Goal: Participate in discussion: Engage in conversation with other users on a specific topic

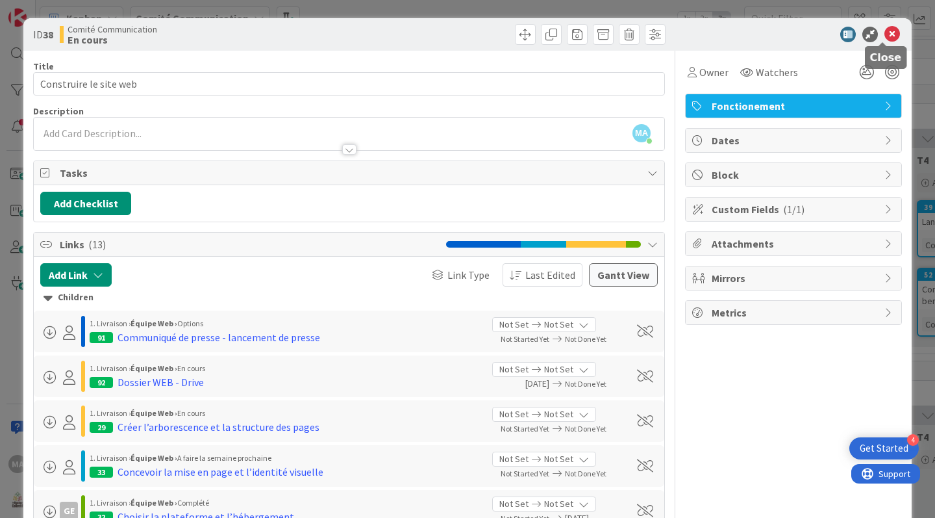
click at [885, 34] on icon at bounding box center [893, 35] width 16 height 16
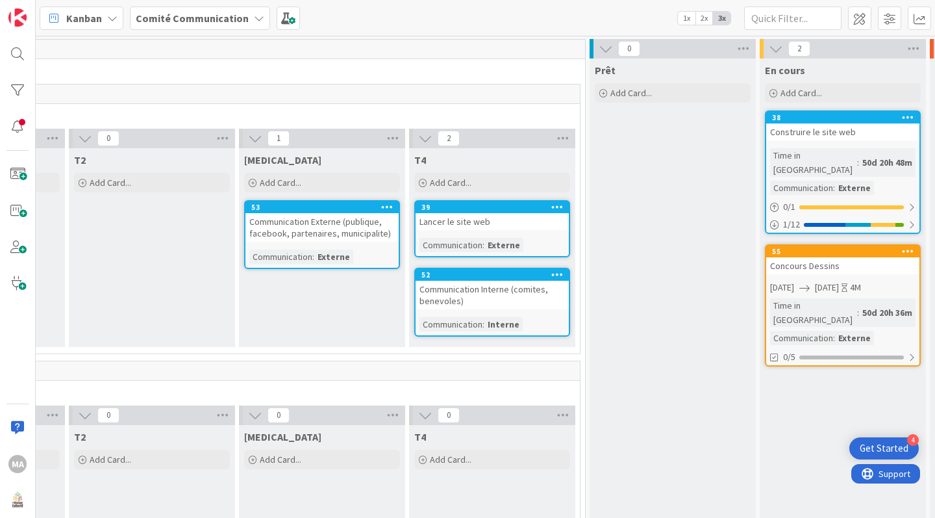
scroll to position [0, 510]
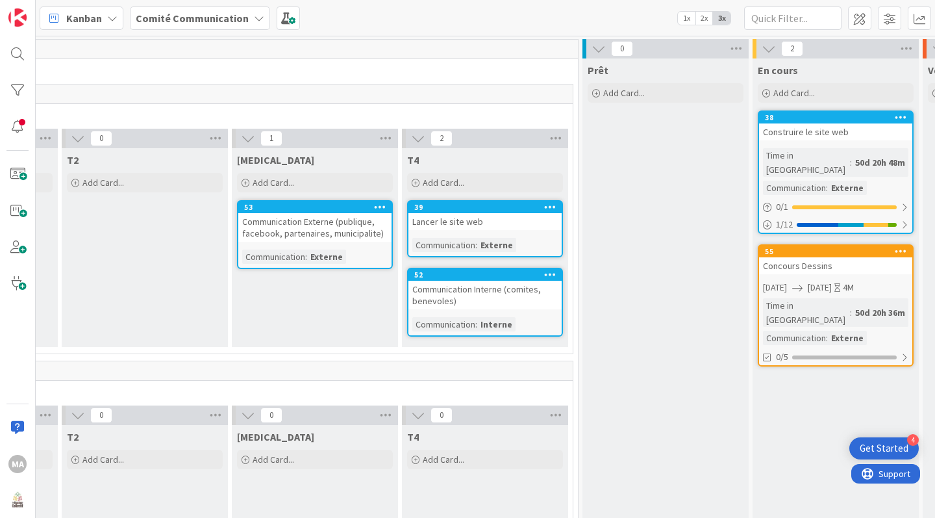
click at [685, 502] on div "Prêt Add Card..." at bounding box center [666, 369] width 166 height 622
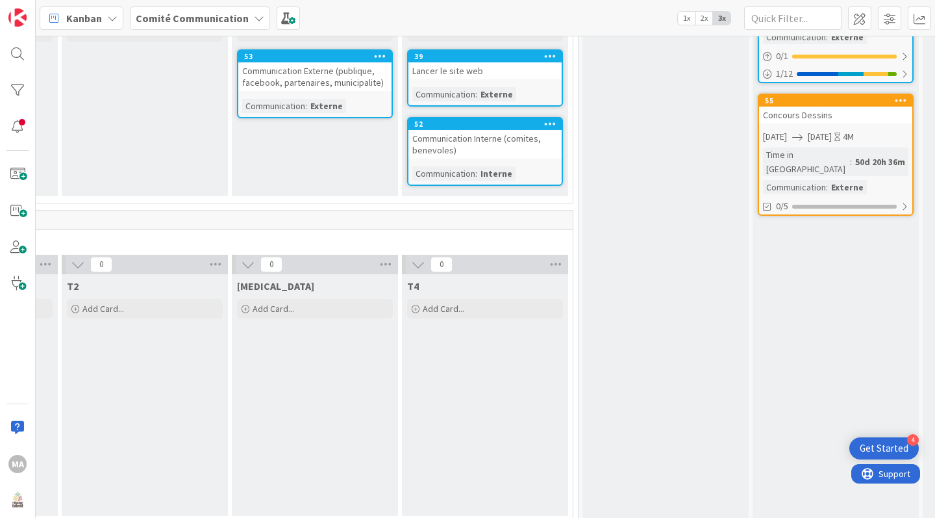
scroll to position [179, 510]
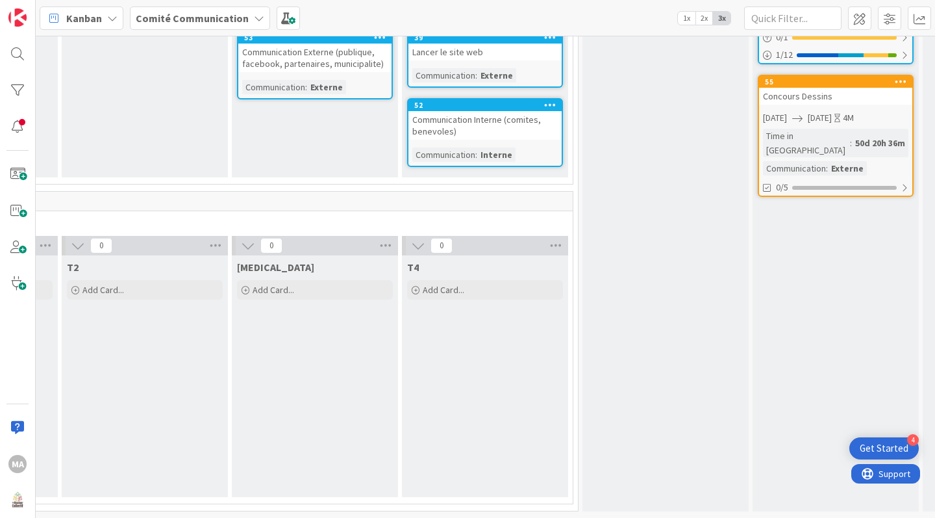
drag, startPoint x: 685, startPoint y: 502, endPoint x: 492, endPoint y: 507, distance: 192.3
click at [492, 507] on div "6 Information 1 Documentation Add Card... 11 VALEURS 5 Equipe Add Card... 59 [P…" at bounding box center [429, 193] width 1802 height 648
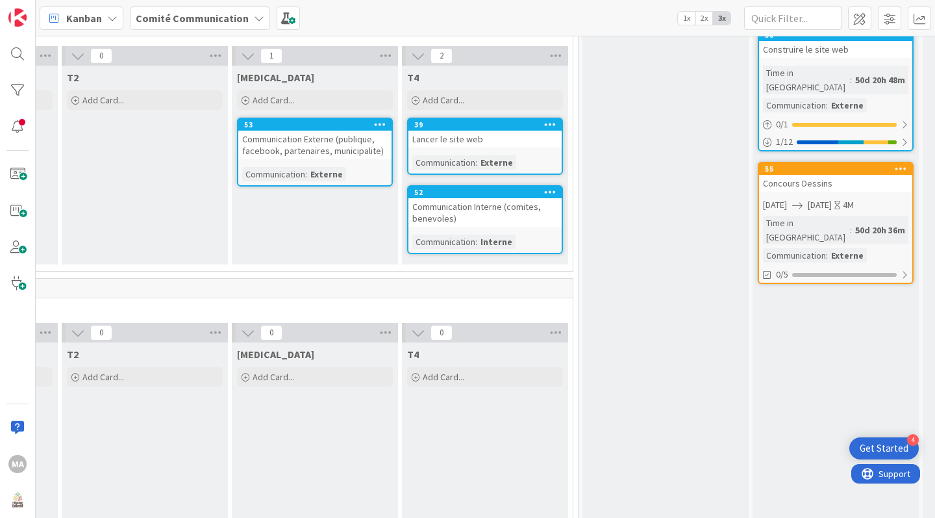
scroll to position [0, 510]
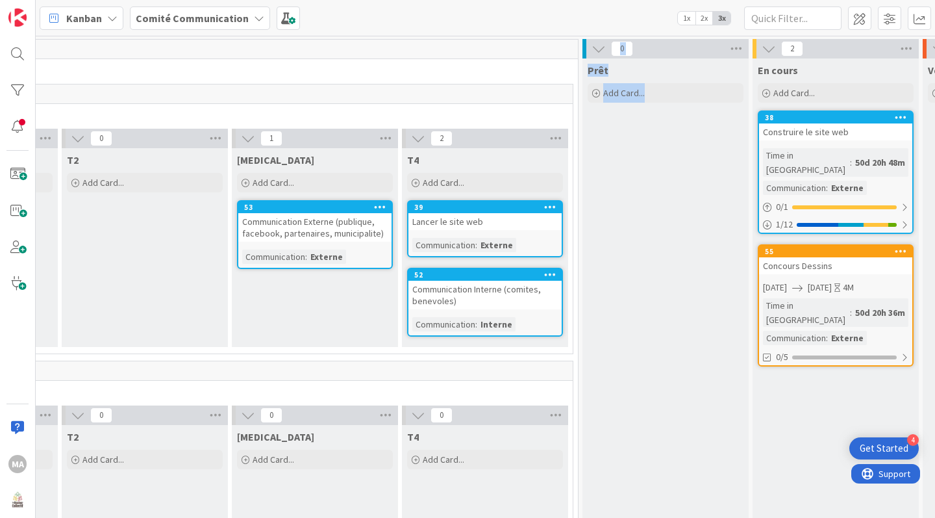
click at [818, 131] on div "Construire le site web" at bounding box center [835, 131] width 153 height 17
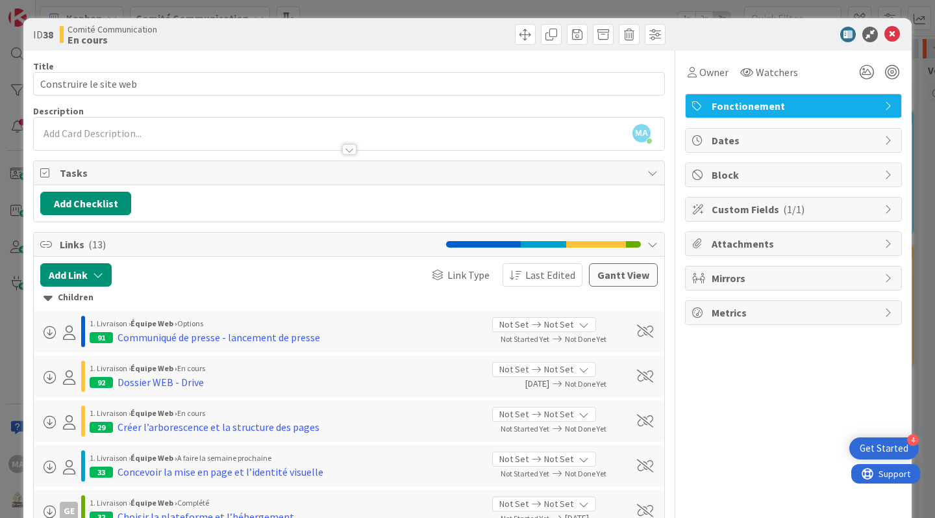
click at [185, 31] on div "Comité Communication En cours" at bounding box center [203, 34] width 286 height 21
click at [841, 30] on icon at bounding box center [849, 35] width 16 height 16
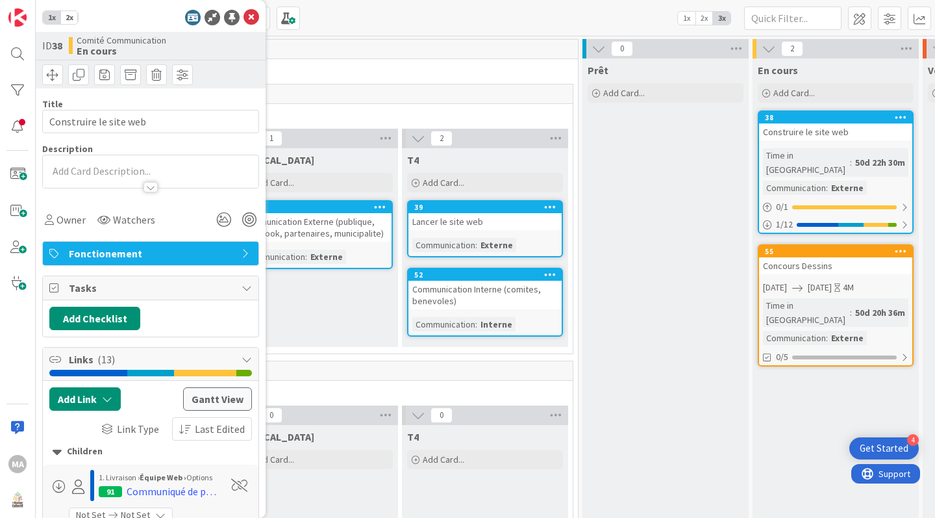
click at [617, 354] on div "Prêt Add Card..." at bounding box center [666, 369] width 166 height 622
click at [244, 14] on icon at bounding box center [252, 18] width 16 height 16
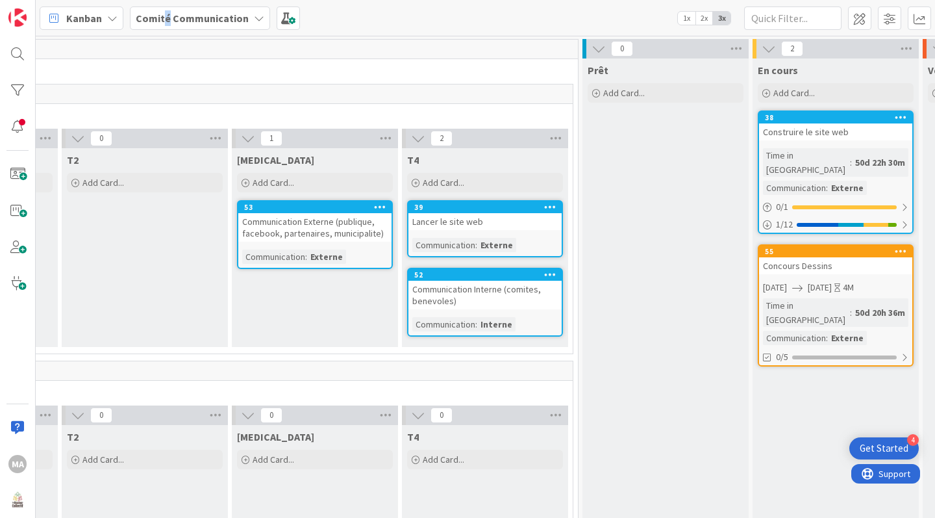
click at [165, 21] on b "Comité Communication" at bounding box center [192, 18] width 113 height 13
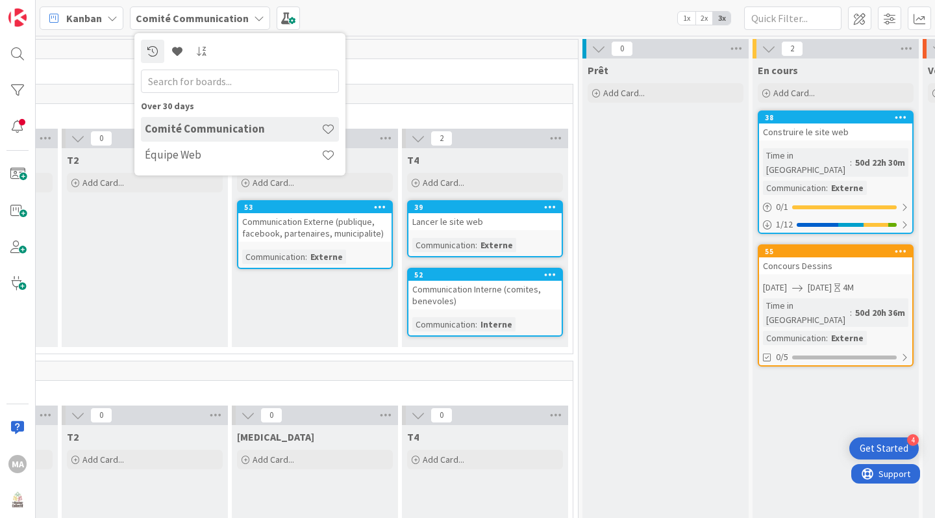
click at [179, 157] on h4 "Équipe Web" at bounding box center [233, 154] width 177 height 13
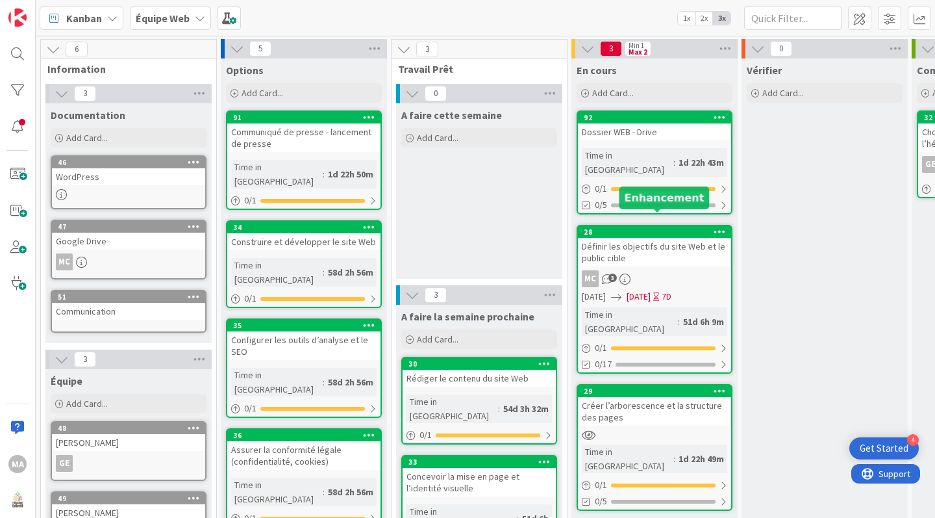
click at [655, 238] on div "Définir les objectifs du site Web et le public cible" at bounding box center [654, 252] width 153 height 29
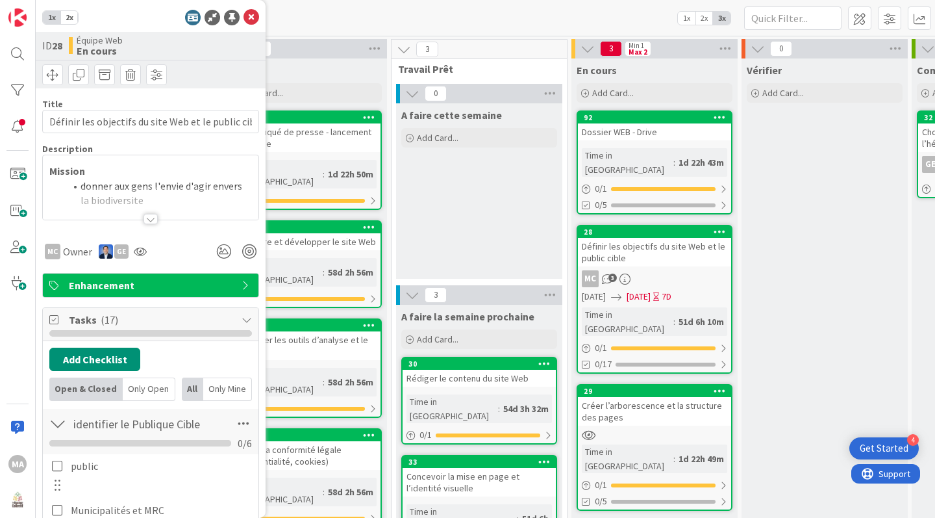
click at [657, 238] on div "Définir les objectifs du site Web et le public cible" at bounding box center [654, 252] width 153 height 29
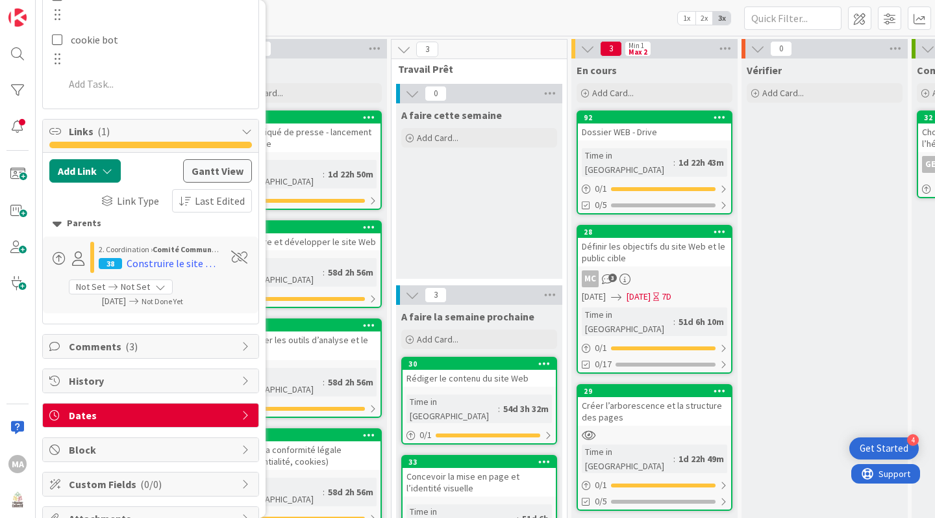
scroll to position [1391, 0]
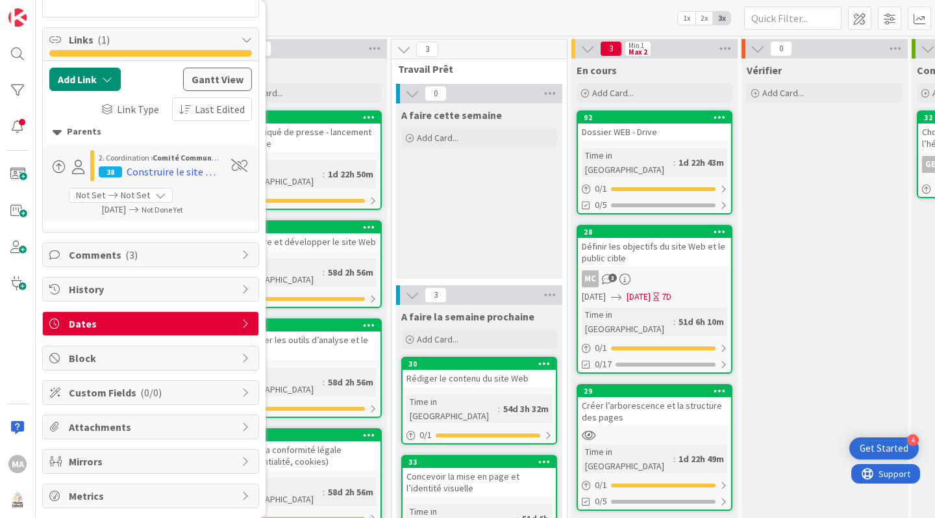
click at [137, 248] on span "Comments ( 3 )" at bounding box center [152, 255] width 166 height 16
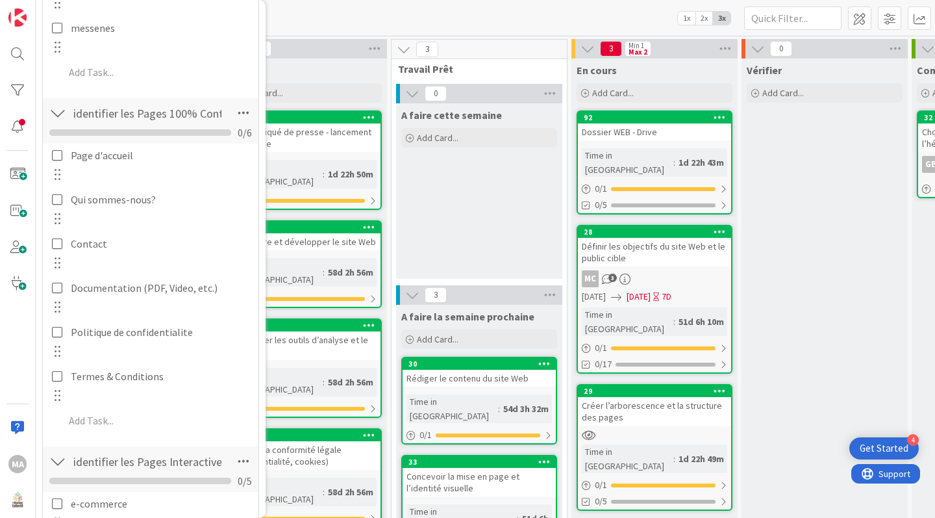
scroll to position [464, 0]
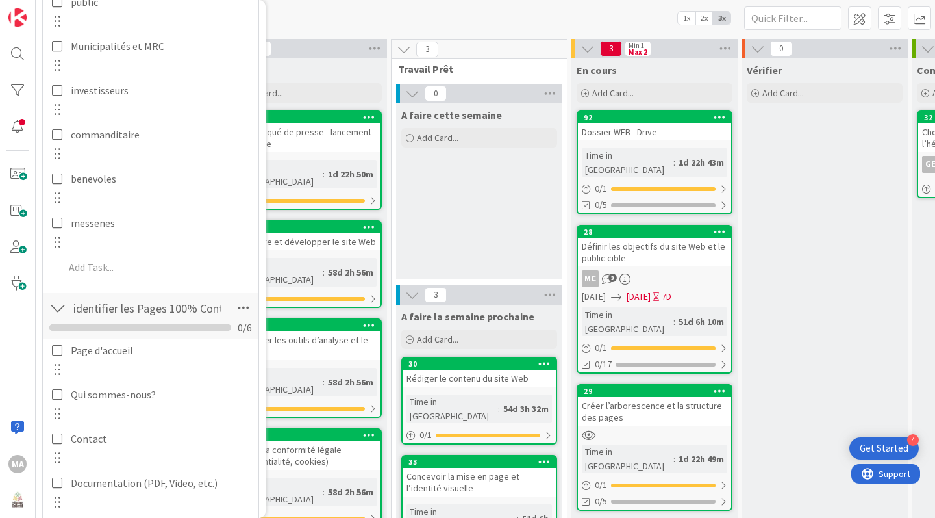
click at [651, 397] on div "Créer l’arborescence et la structure des pages" at bounding box center [654, 411] width 153 height 29
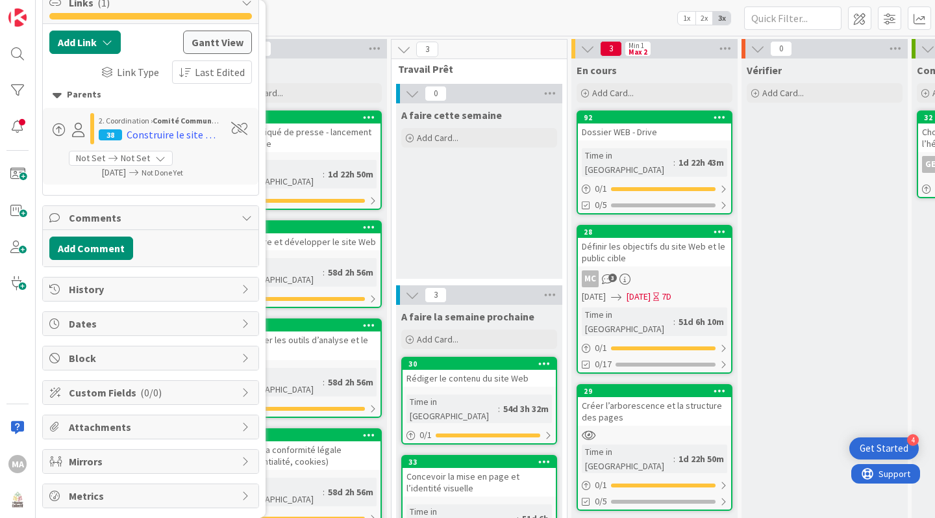
scroll to position [432, 0]
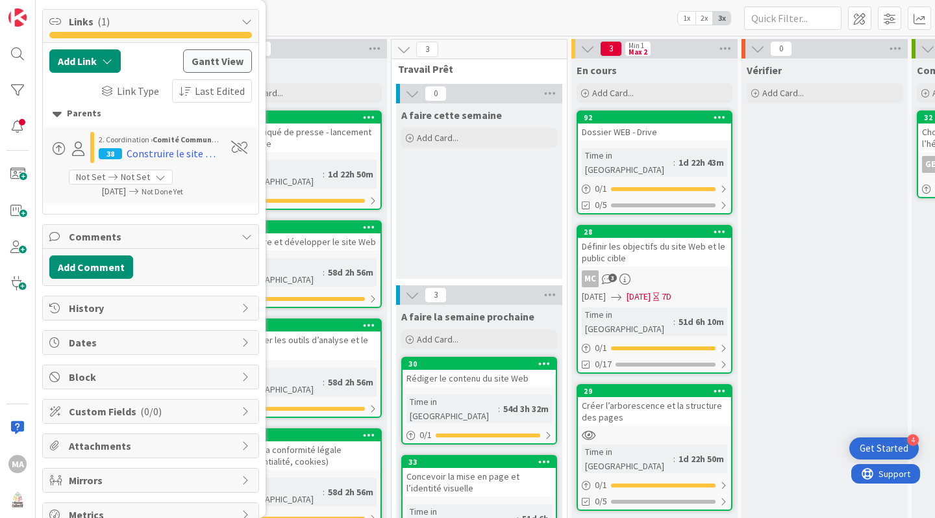
type input "Créer l’arborescence et la structure des pages"
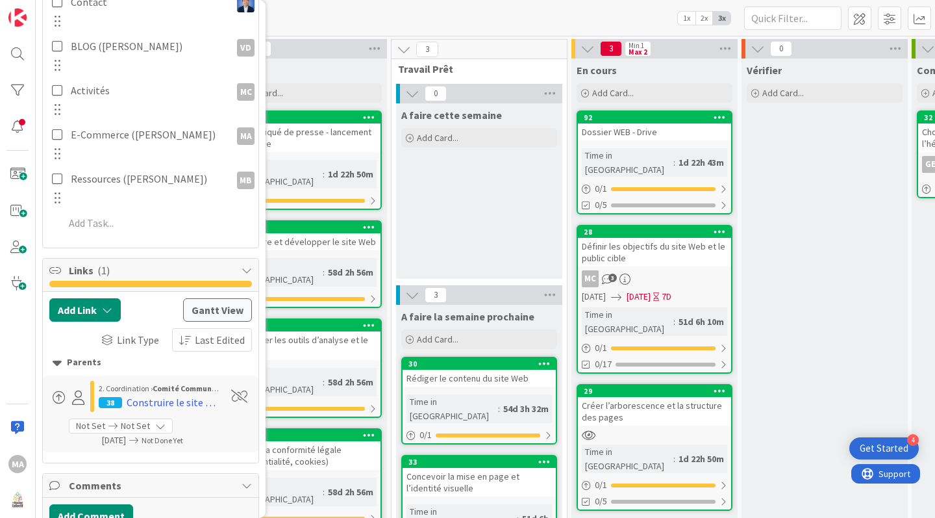
scroll to position [0, 0]
click at [651, 397] on div "Créer l’arborescence et la structure des pages" at bounding box center [654, 411] width 153 height 29
click at [653, 397] on div "Créer l’arborescence et la structure des pages" at bounding box center [654, 411] width 153 height 29
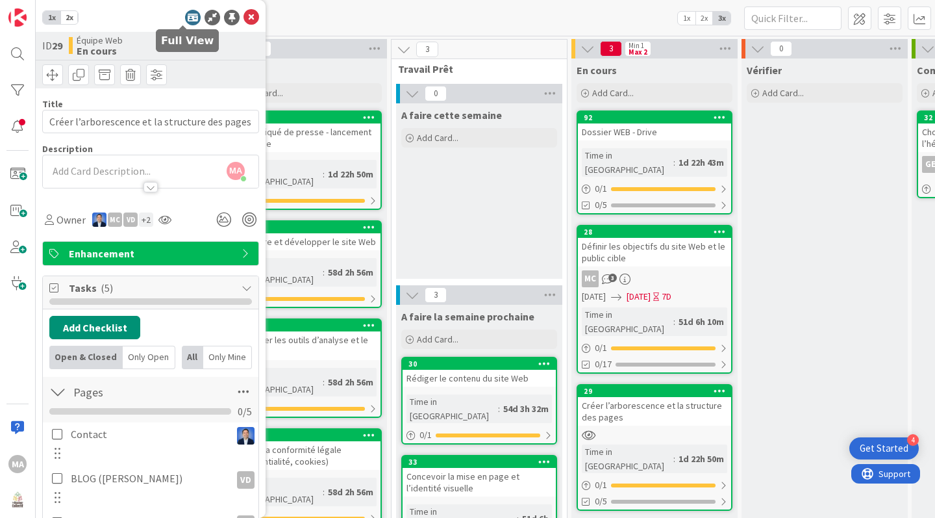
click at [185, 16] on icon at bounding box center [193, 18] width 16 height 16
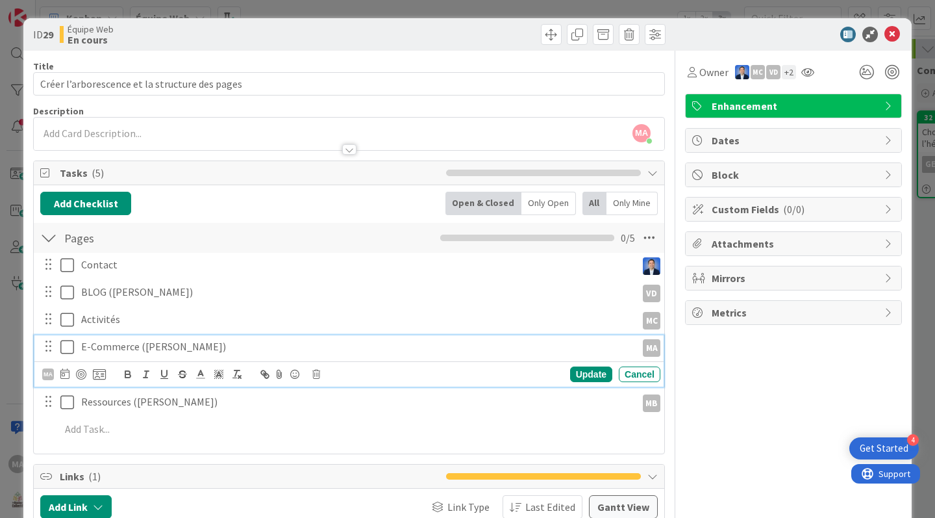
click at [66, 347] on icon at bounding box center [67, 347] width 14 height 16
type input "Créer l’arborescence et la structure des pages"
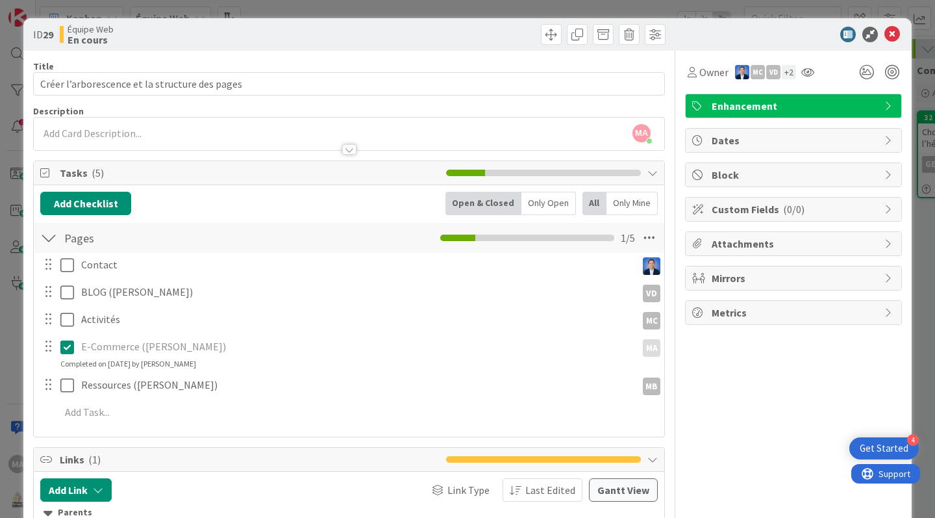
scroll to position [194, 0]
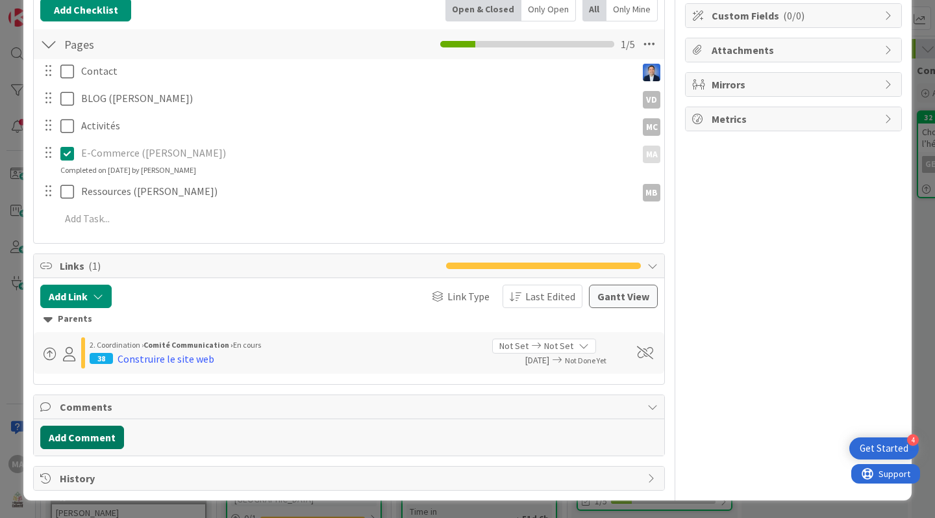
click at [116, 433] on button "Add Comment" at bounding box center [82, 436] width 84 height 23
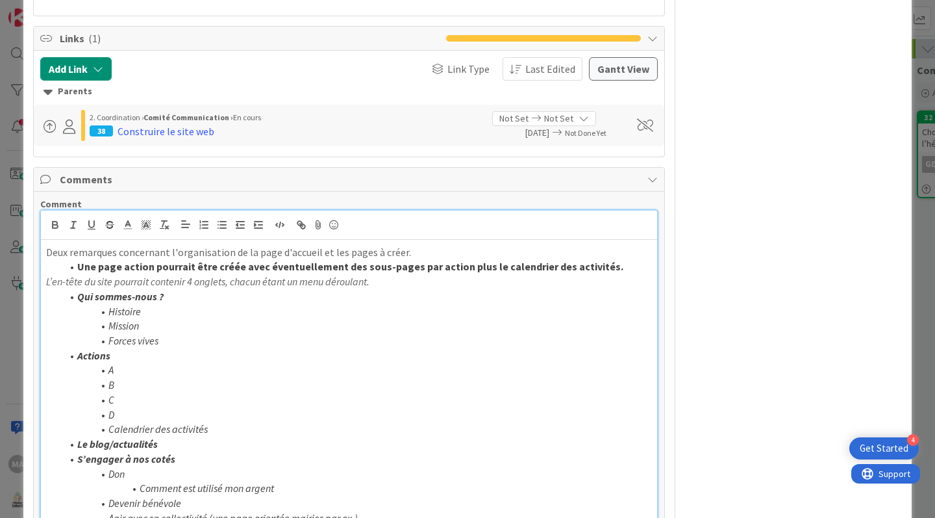
scroll to position [486, 0]
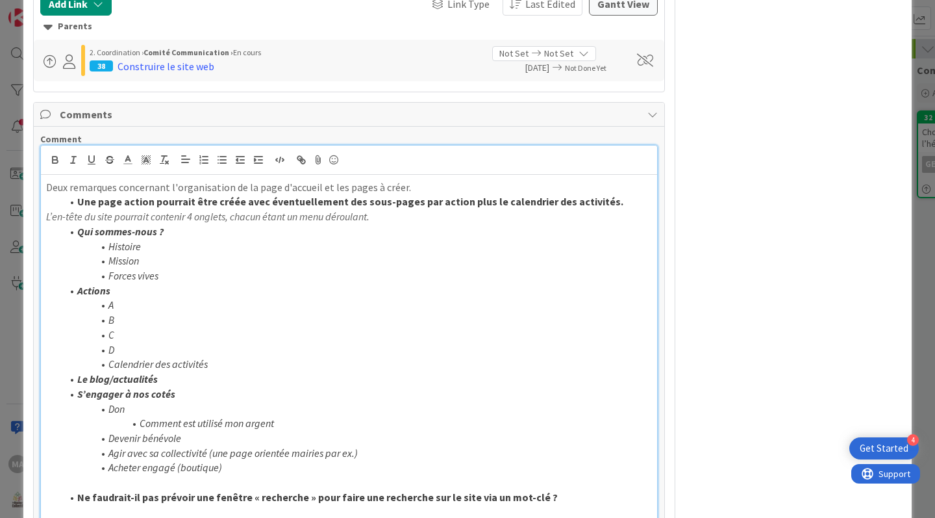
click at [419, 188] on p "Deux remarques concernant l'organisation de la page d'accueil et les pages à cr…" at bounding box center [349, 187] width 606 height 15
click at [75, 204] on li "Une page action pourrait être créée avec éventuellement des sous-pages par acti…" at bounding box center [357, 201] width 590 height 15
click at [459, 260] on li "Mission" at bounding box center [357, 260] width 590 height 15
click at [273, 311] on li "A" at bounding box center [357, 305] width 590 height 15
click at [433, 240] on li "Histoire" at bounding box center [357, 246] width 590 height 15
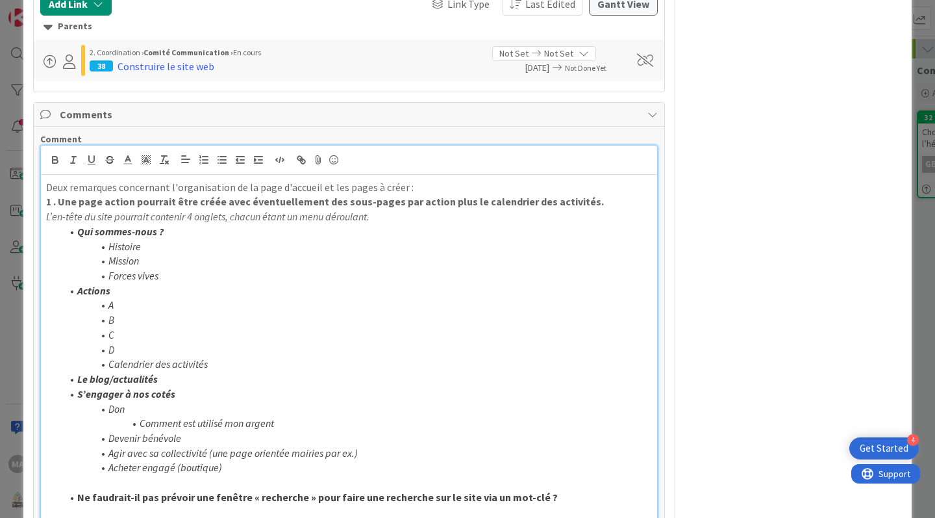
click at [58, 203] on strong "1 . Une page action pourrait être créée avec éventuellement des sous-pages par …" at bounding box center [325, 201] width 558 height 13
click at [580, 206] on strong "1 . Une page action pourrait être créée avec éventuellement des sous-pages par …" at bounding box center [325, 201] width 558 height 13
click at [61, 200] on strong "1 . Une page action pourrait être créée avec éventuellement des sous-pages par …" at bounding box center [325, 201] width 558 height 13
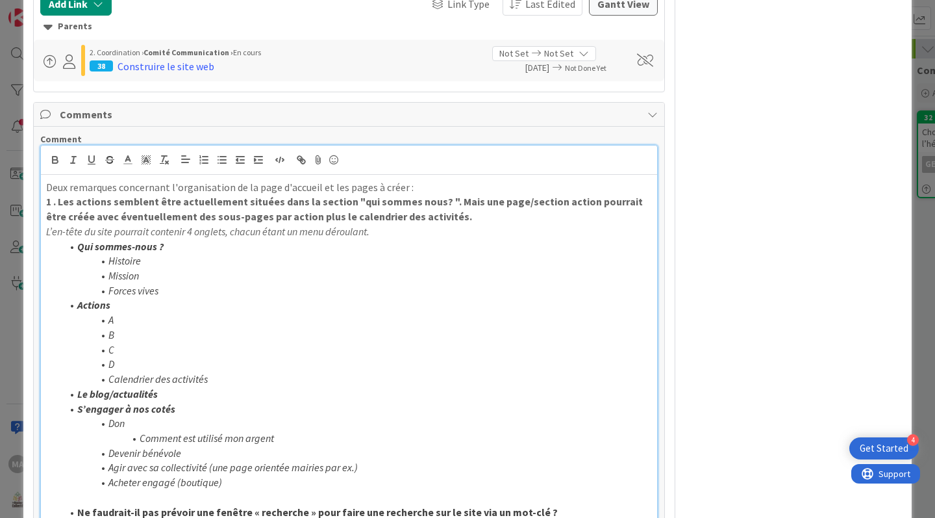
click at [577, 201] on strong "1 . Les actions semblent être actuellement situées dans la section "qui sommes …" at bounding box center [345, 209] width 599 height 28
click at [519, 222] on p "1 . Les actions semblent être actuellement situées dans la section "qui sommes …" at bounding box center [349, 208] width 606 height 29
drag, startPoint x: 586, startPoint y: 198, endPoint x: 625, endPoint y: 205, distance: 39.6
click at [623, 204] on strong "1 . Les actions semblent être actuellement situées dans la section "qui sommes …" at bounding box center [348, 209] width 604 height 28
click at [401, 257] on li "Histoire" at bounding box center [357, 260] width 590 height 15
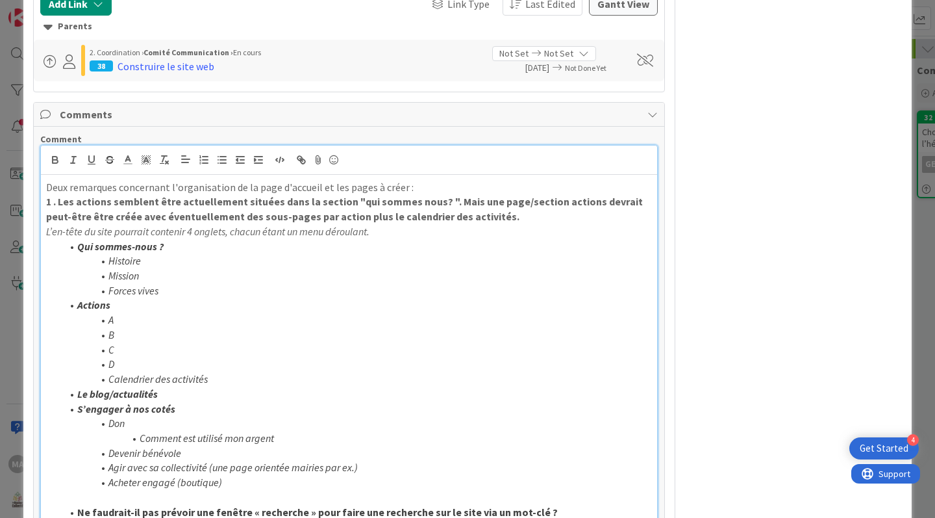
click at [401, 316] on li "A" at bounding box center [357, 319] width 590 height 15
drag, startPoint x: 364, startPoint y: 216, endPoint x: 375, endPoint y: 216, distance: 10.4
click at [375, 216] on strong "1 . Les actions semblent être actuellement situées dans la section "qui sommes …" at bounding box center [345, 209] width 599 height 28
click at [528, 216] on p "1 . Les actions semblent être actuellement situées dans la section "qui sommes …" at bounding box center [349, 208] width 606 height 29
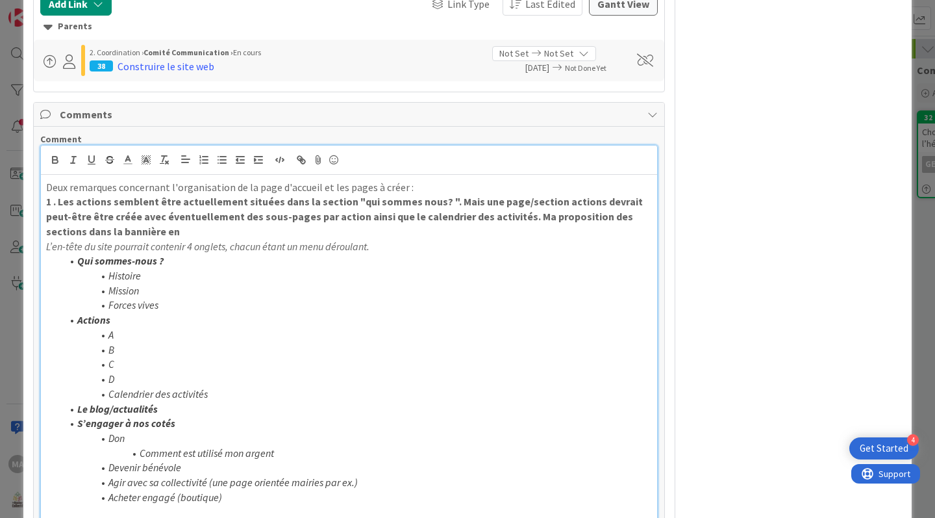
click at [343, 394] on li "Calendrier des activités" at bounding box center [357, 394] width 590 height 15
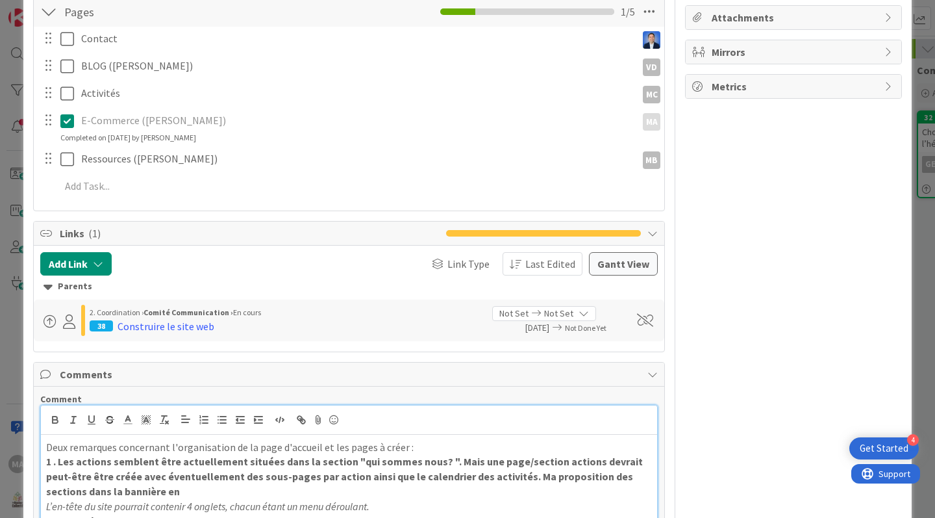
scroll to position [421, 0]
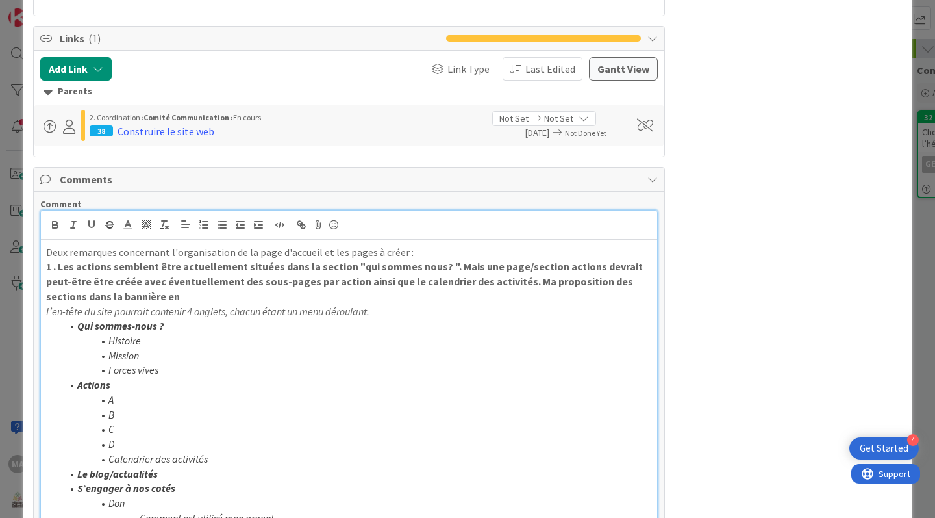
click at [335, 379] on li "Actions" at bounding box center [357, 384] width 590 height 15
click at [552, 268] on strong "1 . Les actions semblent être actuellement situées dans la section "qui sommes …" at bounding box center [345, 281] width 599 height 42
click at [589, 266] on strong "1 . Les actions semblent être actuellement situées dans la section "qui sommes …" at bounding box center [348, 281] width 604 height 42
click at [186, 300] on p "1 . Les actions semblent être actuellement situées dans la section "qui sommes …" at bounding box center [349, 281] width 606 height 44
drag, startPoint x: 186, startPoint y: 311, endPoint x: 42, endPoint y: 311, distance: 144.2
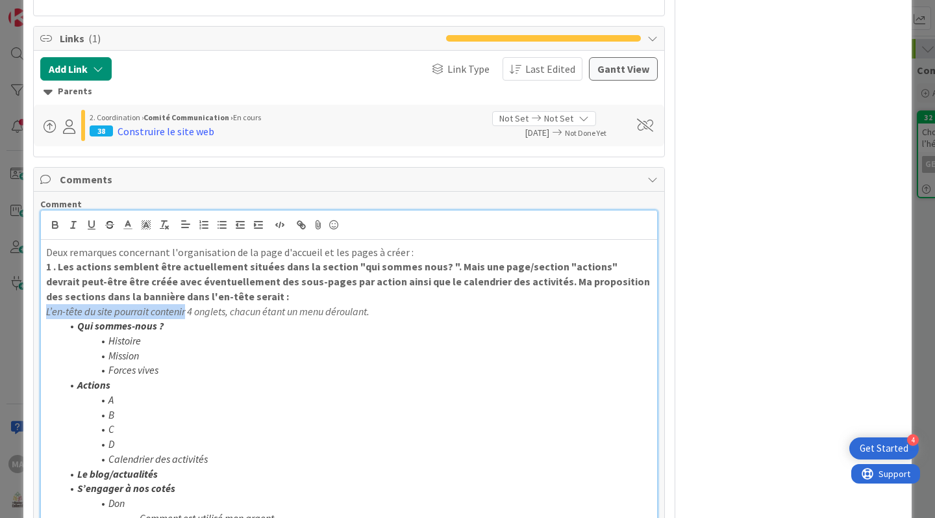
click at [42, 311] on div "Deux remarques concernant l'organisation de la page d'accueil et les pages à cr…" at bounding box center [349, 429] width 616 height 379
click at [283, 318] on li "Qui sommes-nous ?" at bounding box center [357, 325] width 590 height 15
drag, startPoint x: 46, startPoint y: 309, endPoint x: 270, endPoint y: 319, distance: 224.4
click at [47, 309] on em "4 onglets, chacun étant un menu déroulant." at bounding box center [137, 311] width 183 height 13
drag, startPoint x: 129, startPoint y: 311, endPoint x: 148, endPoint y: 311, distance: 19.5
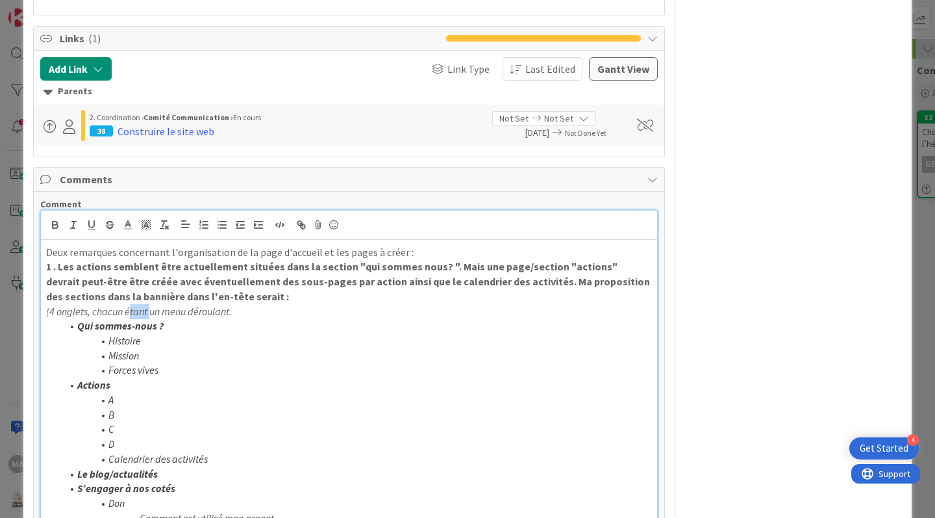
click at [148, 311] on em "(4 onglets, chacun étant un menu déroulant." at bounding box center [139, 311] width 186 height 13
drag, startPoint x: 272, startPoint y: 311, endPoint x: 290, endPoint y: 312, distance: 18.9
click at [272, 312] on p "(4 onglets, chacun composé d'un menu déroulant." at bounding box center [349, 311] width 606 height 15
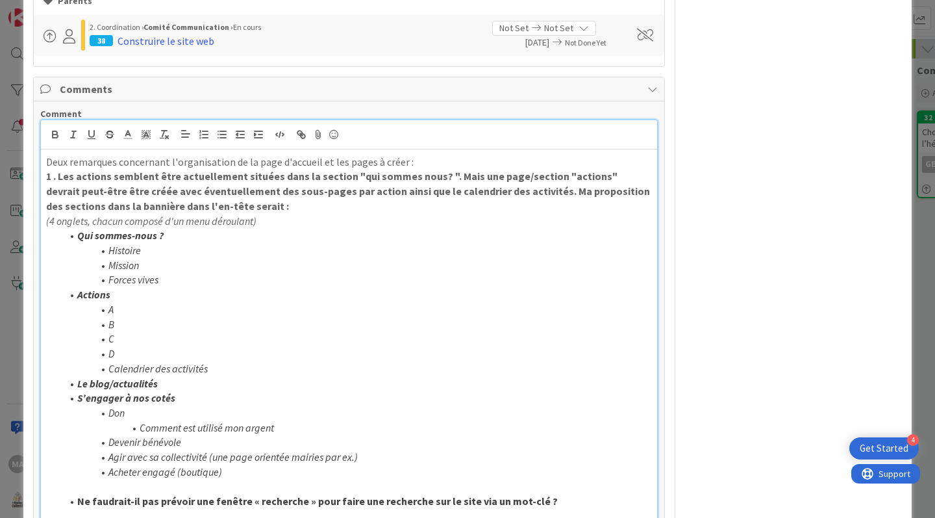
scroll to position [551, 0]
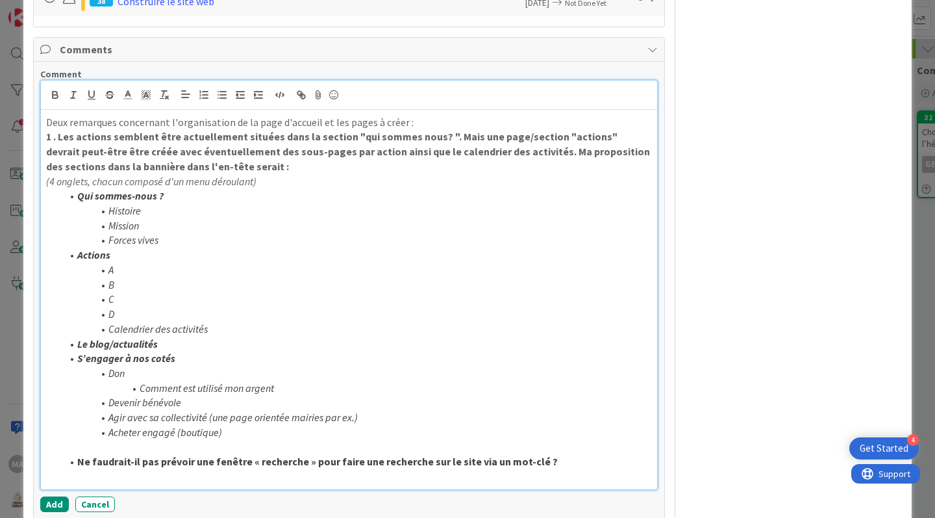
click at [80, 461] on strong "Ne faudrait-il pas prévoir une fenêtre « recherche » pour faire une recherche s…" at bounding box center [317, 461] width 481 height 13
click at [468, 388] on li "Comment est utilisé mon argent" at bounding box center [357, 388] width 590 height 15
click at [522, 476] on p at bounding box center [349, 476] width 606 height 15
click at [585, 446] on p at bounding box center [349, 447] width 606 height 15
click at [595, 456] on p "[DOMAIN_NAME] faudrait-il pas prévoir une fenêtre « recherche » pour faire une …" at bounding box center [349, 461] width 606 height 15
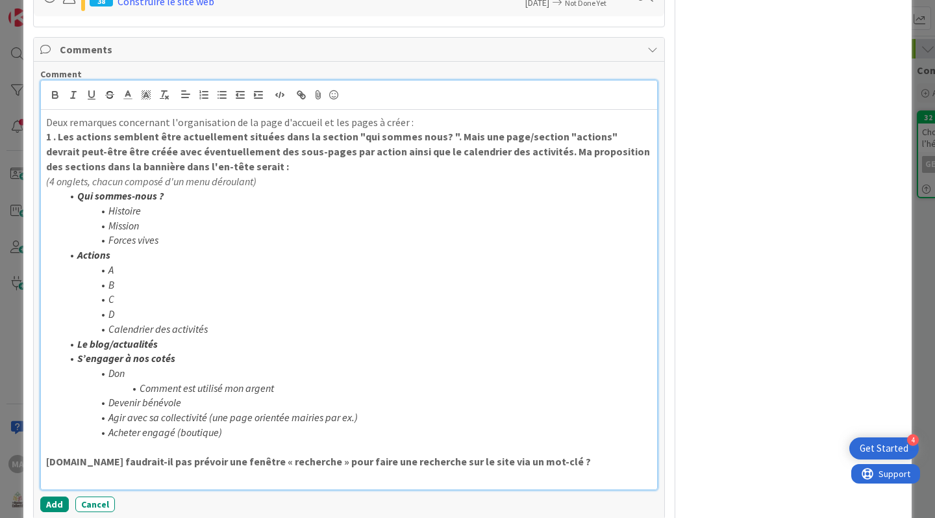
click at [587, 457] on p "[DOMAIN_NAME] faudrait-il pas prévoir une fenêtre « recherche » pour faire une …" at bounding box center [349, 461] width 606 height 15
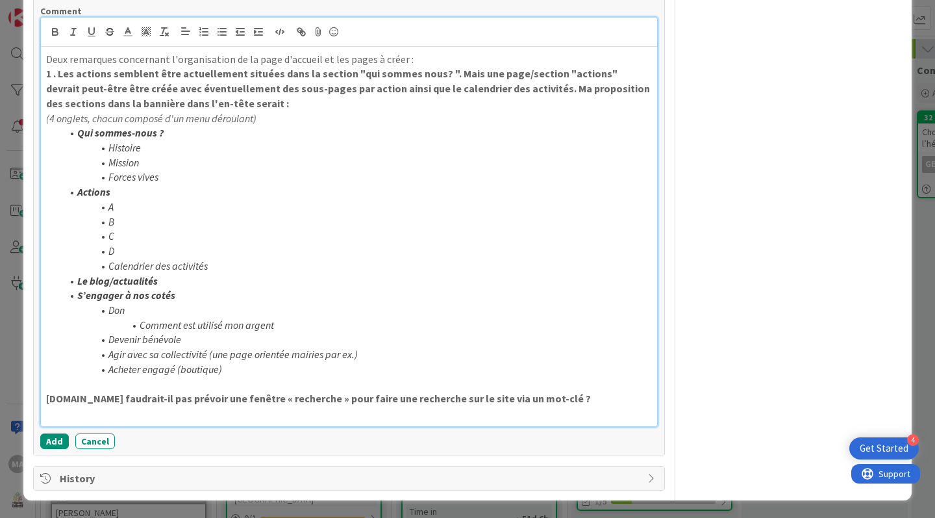
scroll to position [484, 0]
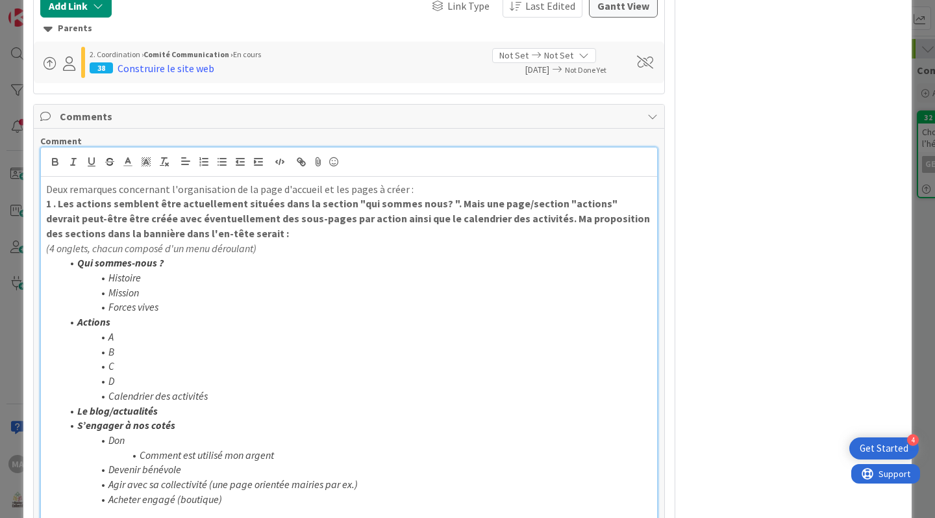
click at [476, 318] on li "Actions" at bounding box center [357, 321] width 590 height 15
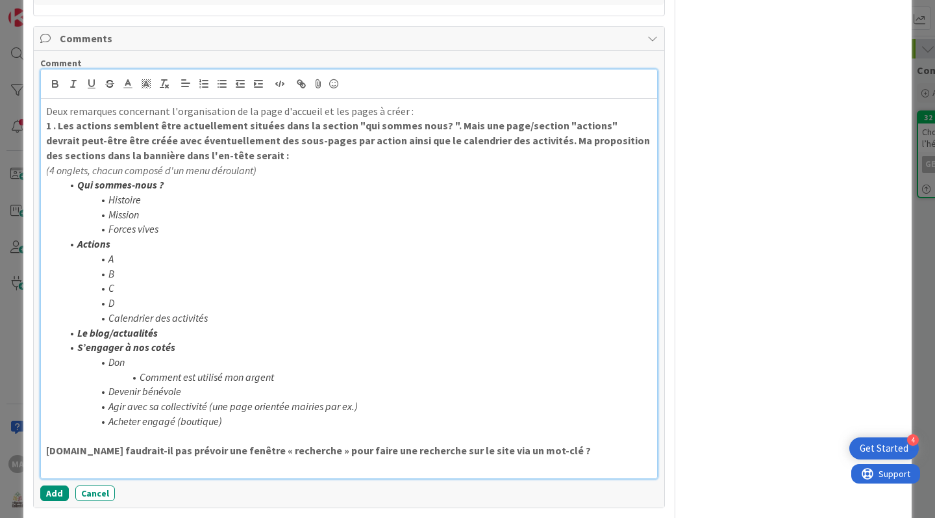
scroll to position [614, 0]
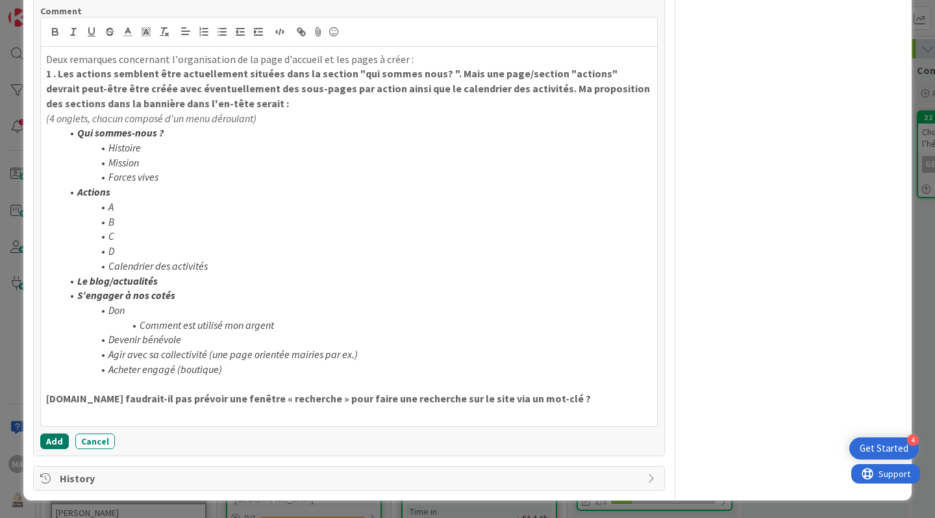
click at [54, 442] on button "Add" at bounding box center [54, 441] width 29 height 16
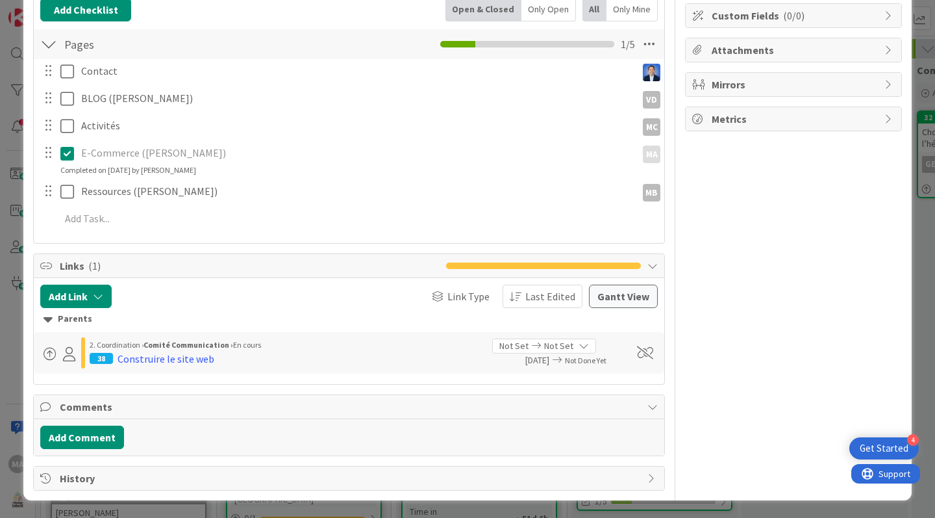
type input "Créer l’arborescence et la structure des pages"
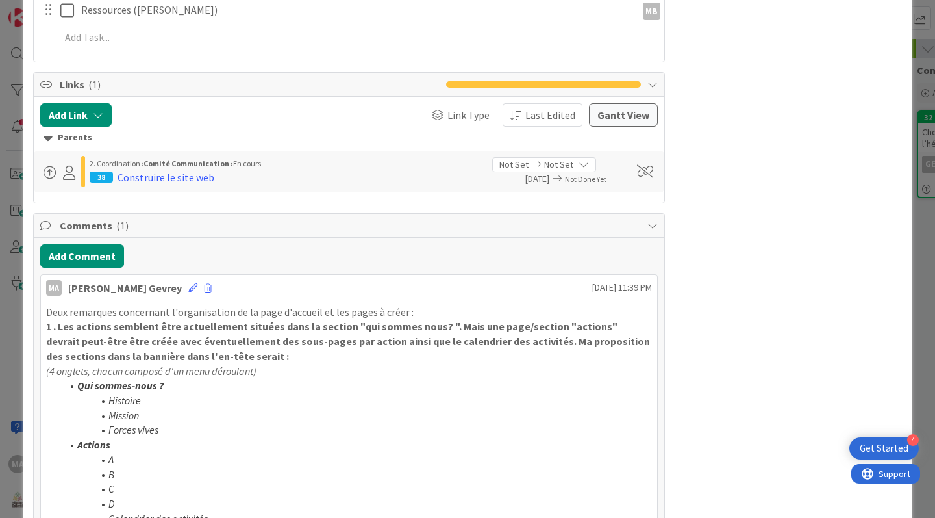
scroll to position [0, 0]
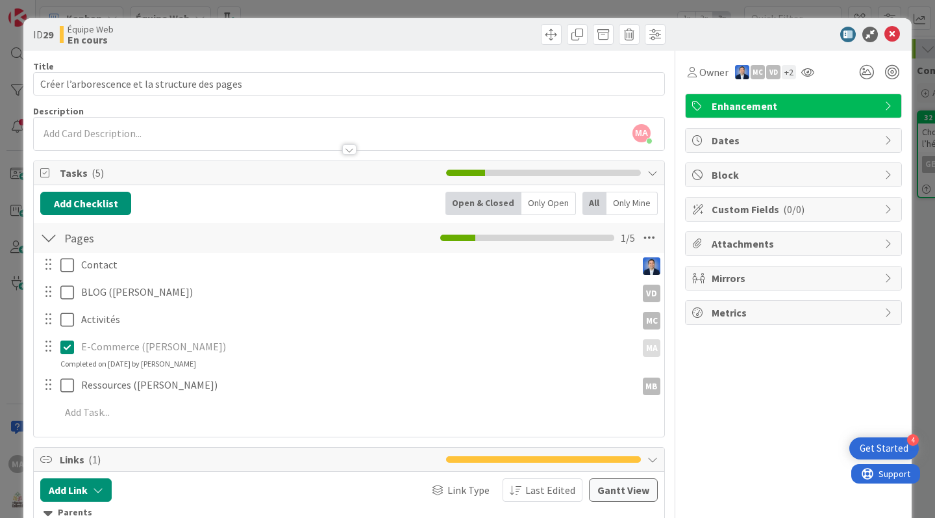
click at [891, 32] on div at bounding box center [787, 35] width 230 height 16
click at [885, 34] on icon at bounding box center [893, 35] width 16 height 16
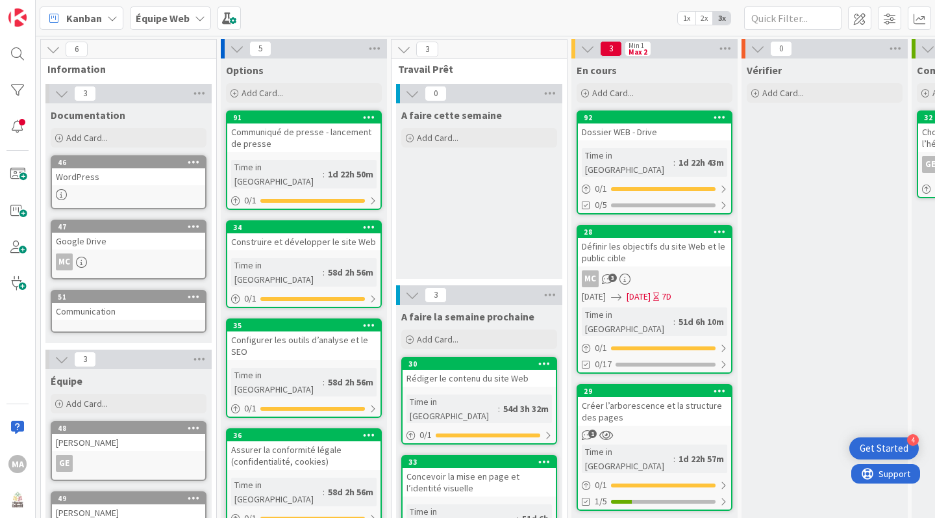
click at [692, 238] on div "Définir les objectifs du site Web et le public cible" at bounding box center [654, 252] width 153 height 29
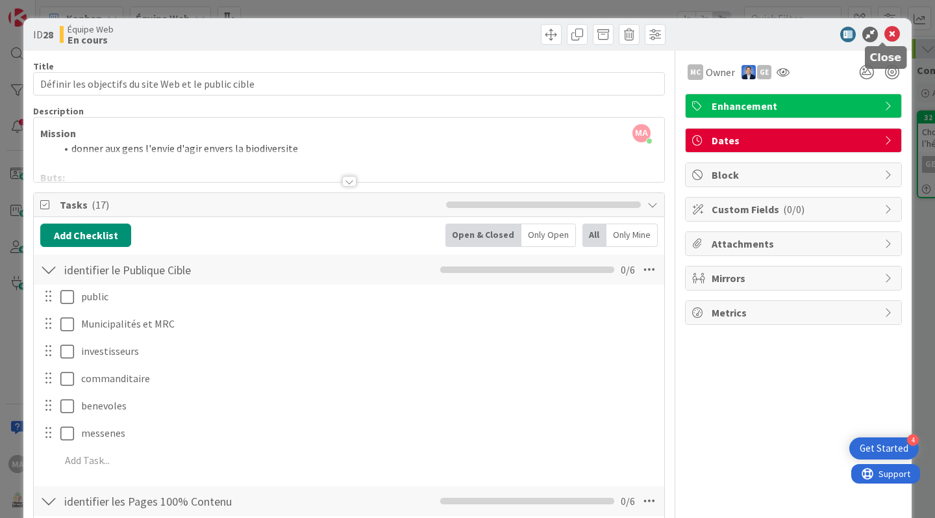
click at [885, 27] on icon at bounding box center [893, 35] width 16 height 16
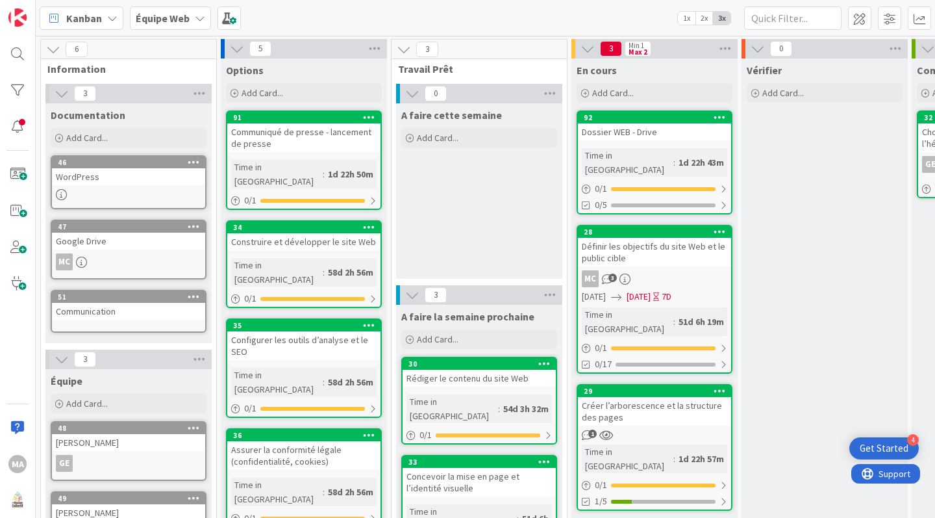
click at [664, 133] on div "Dossier WEB - Drive" at bounding box center [654, 131] width 153 height 17
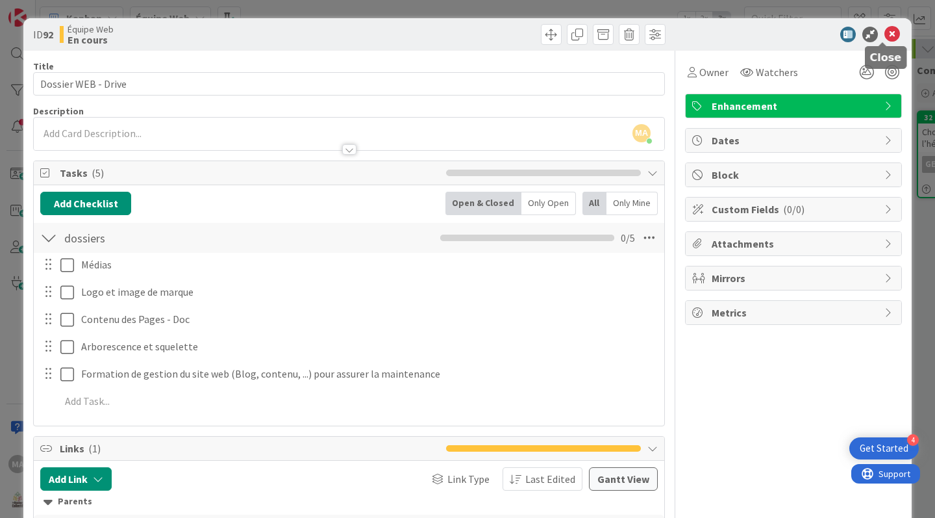
click at [886, 35] on icon at bounding box center [893, 35] width 16 height 16
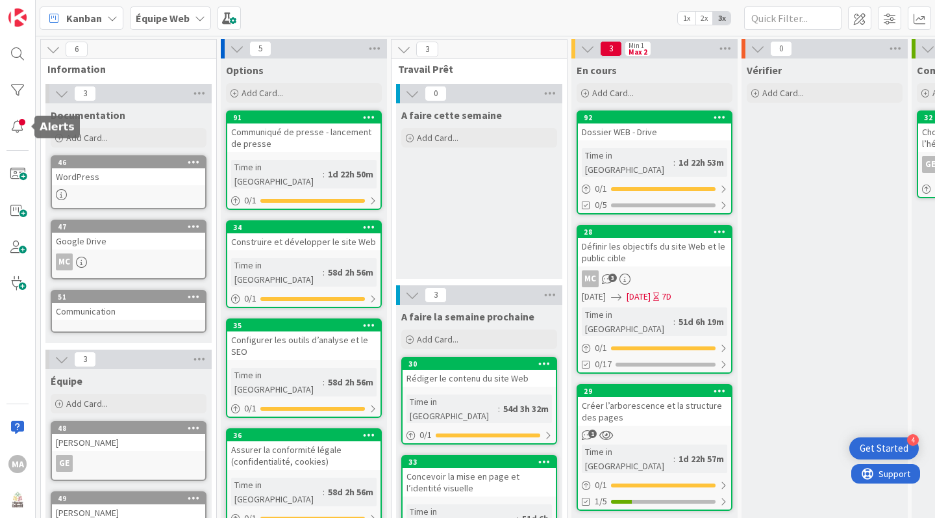
click at [18, 126] on div at bounding box center [18, 127] width 26 height 26
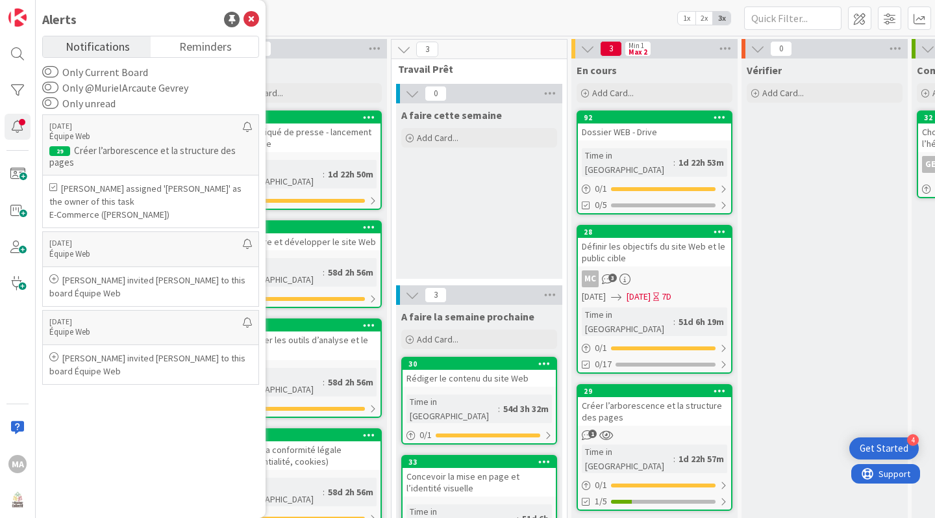
click at [850, 223] on div "Vérifier Add Card..." at bounding box center [825, 369] width 166 height 623
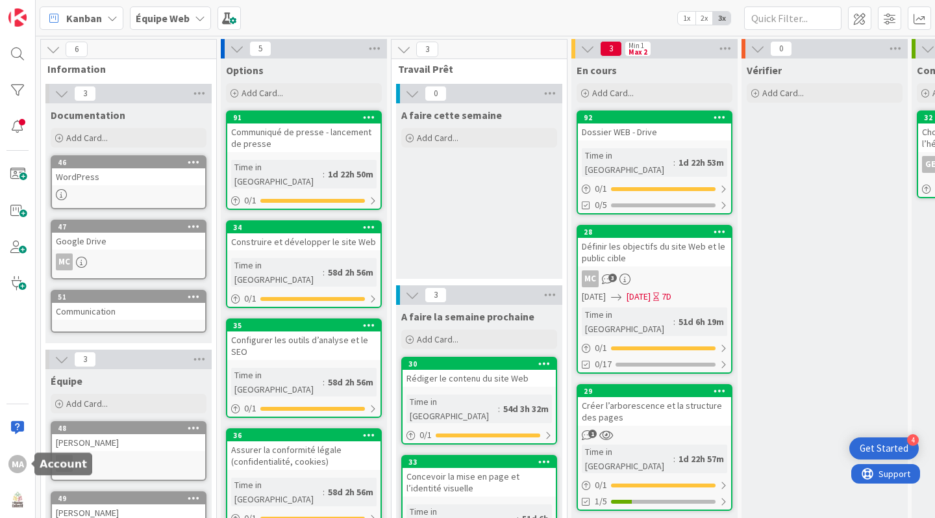
click at [19, 464] on div "MA" at bounding box center [17, 464] width 18 height 18
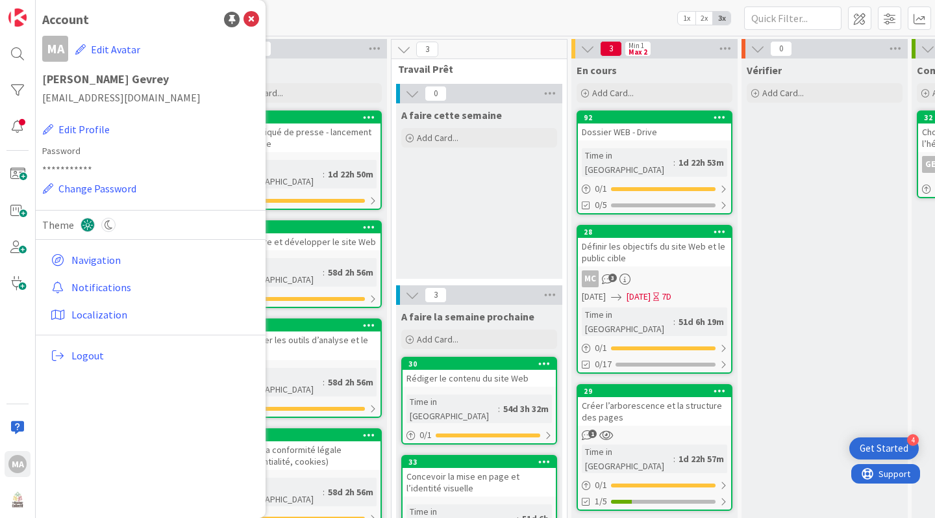
click at [133, 51] on button "Edit Avatar" at bounding box center [108, 49] width 66 height 27
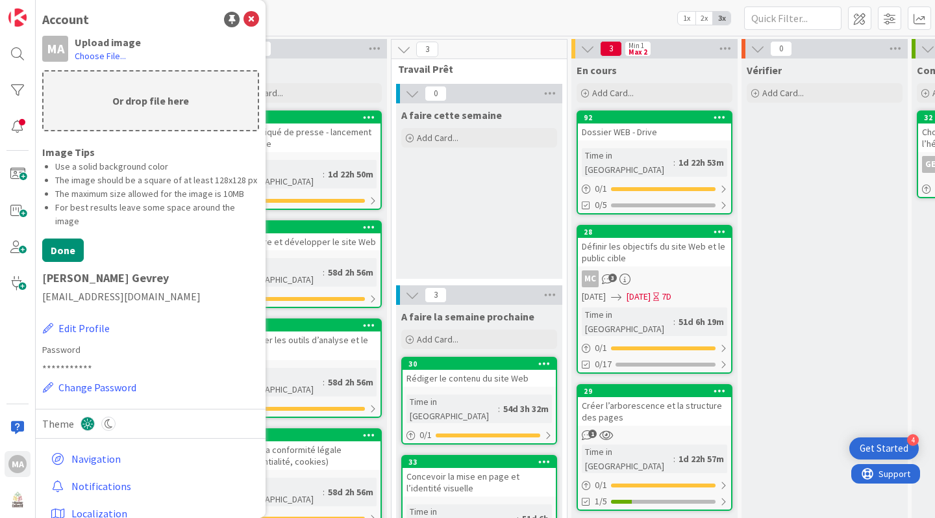
click at [94, 55] on label "Choose File..." at bounding box center [100, 55] width 51 height 13
click at [36, 0] on input "Choose File..." at bounding box center [36, 0] width 0 height 0
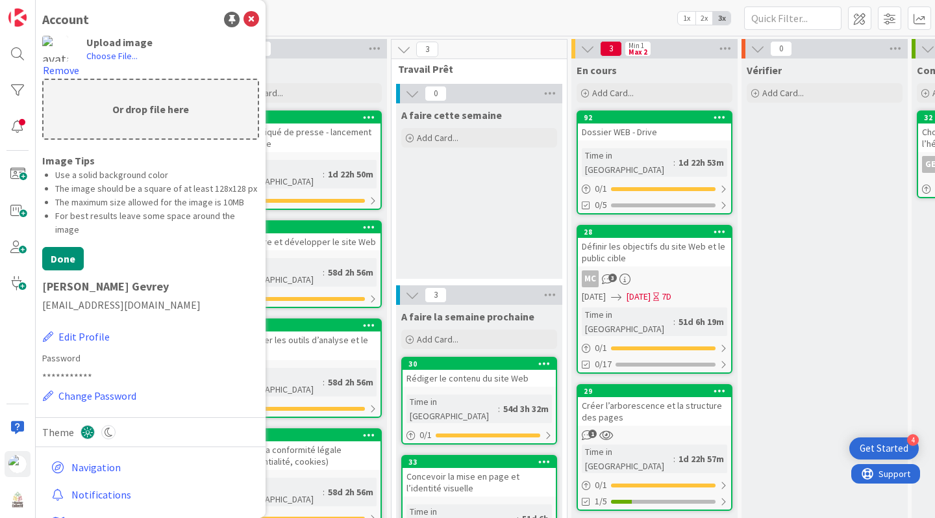
click at [49, 66] on button "Remove" at bounding box center [61, 70] width 38 height 17
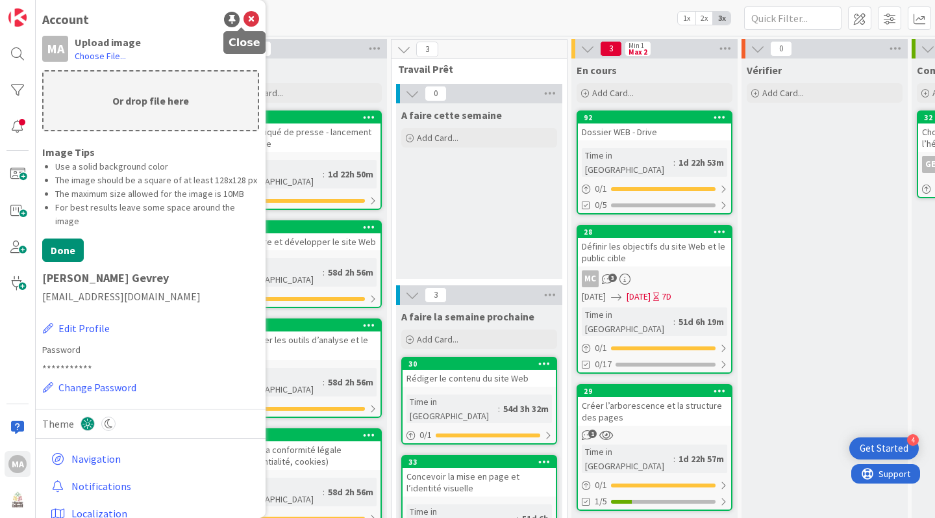
click at [244, 19] on icon at bounding box center [252, 20] width 16 height 16
